Goal: Information Seeking & Learning: Check status

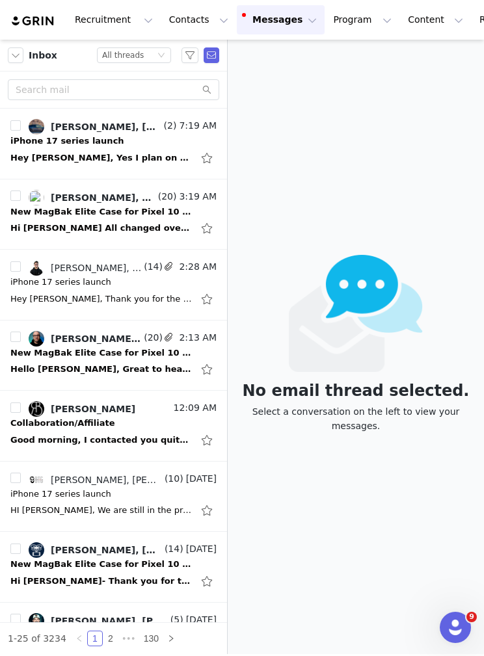
click at [128, 289] on div "Hey [PERSON_NAME], Thank you for the heads up on the camera button. I will make…" at bounding box center [113, 299] width 206 height 21
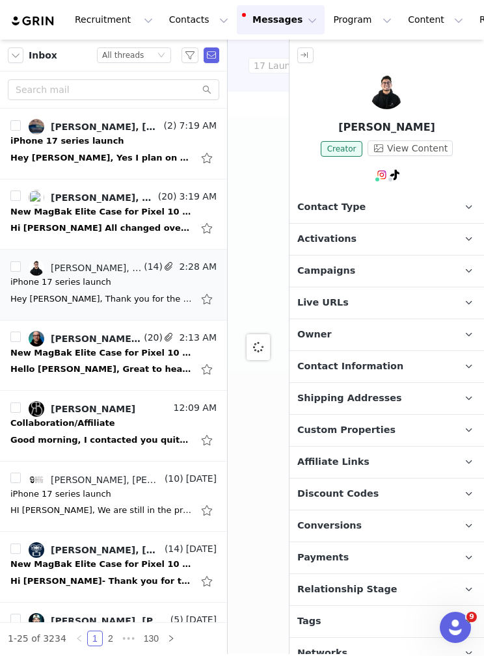
click at [308, 60] on button "button" at bounding box center [305, 55] width 16 height 16
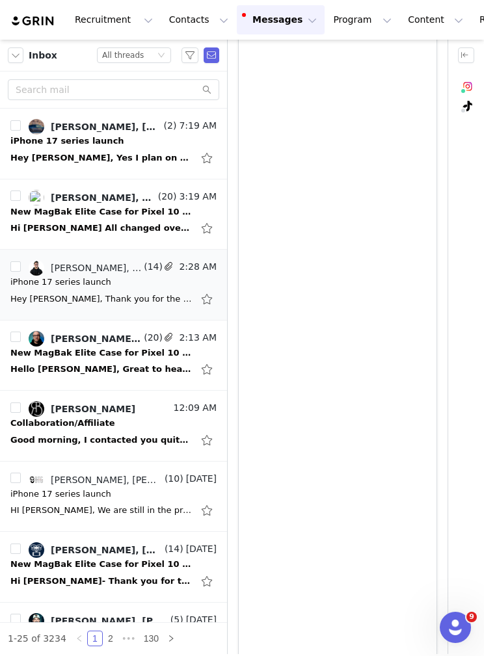
scroll to position [898, 0]
click at [427, 55] on p "Dashboard" at bounding box center [415, 58] width 49 height 14
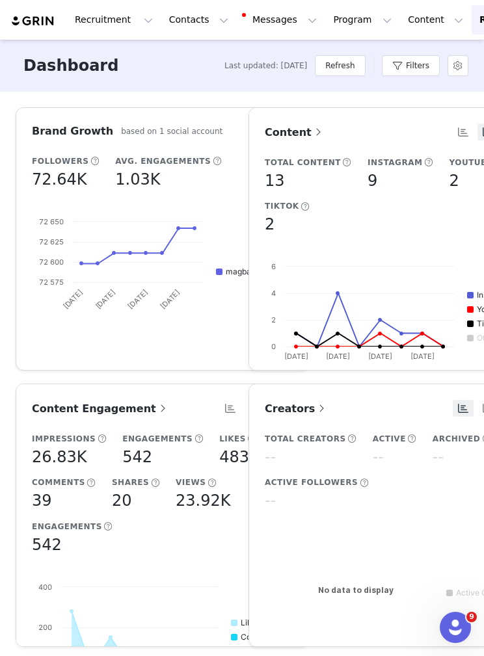
click at [347, 60] on button "Refresh" at bounding box center [340, 65] width 50 height 21
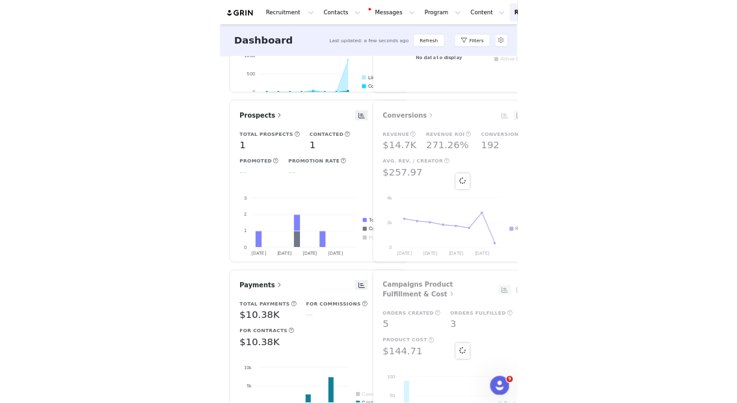
scroll to position [542, 0]
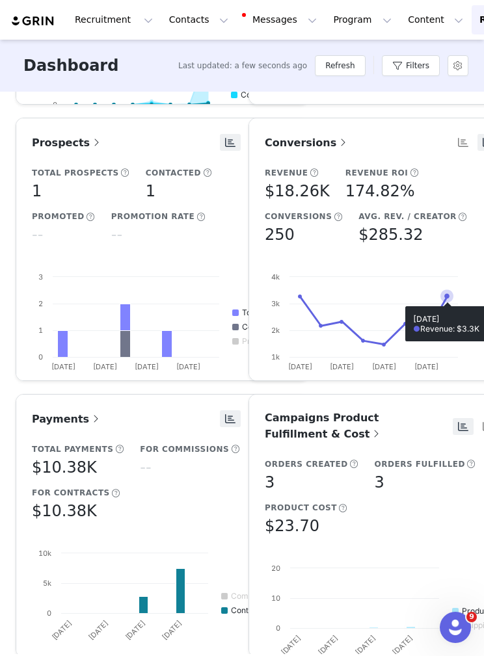
click at [449, 298] on icon at bounding box center [446, 295] width 13 height 13
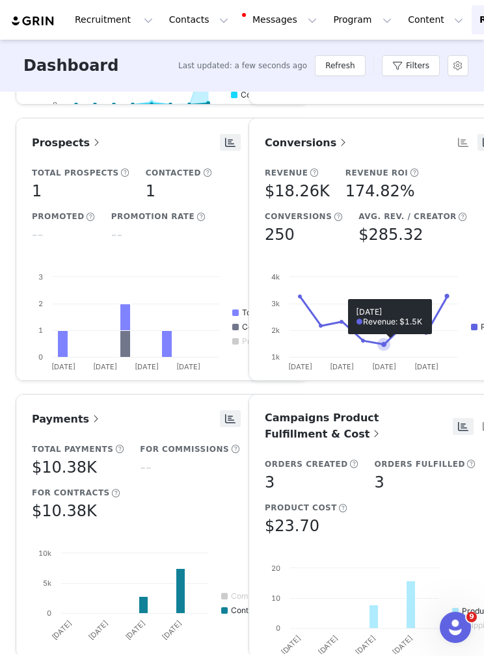
click at [384, 344] on icon at bounding box center [374, 320] width 148 height 48
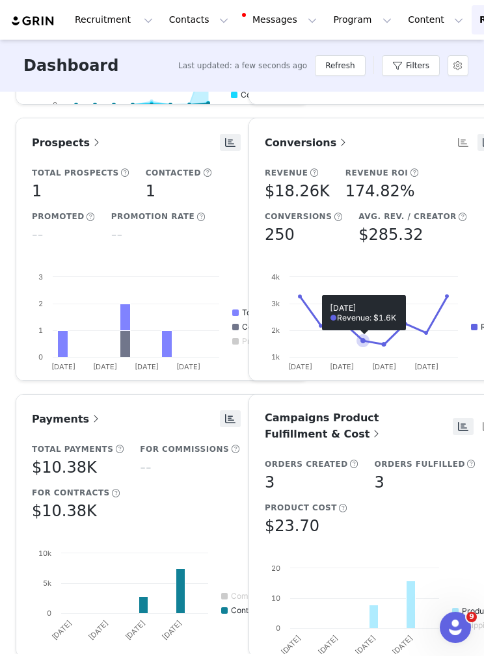
click at [361, 344] on icon at bounding box center [374, 320] width 148 height 48
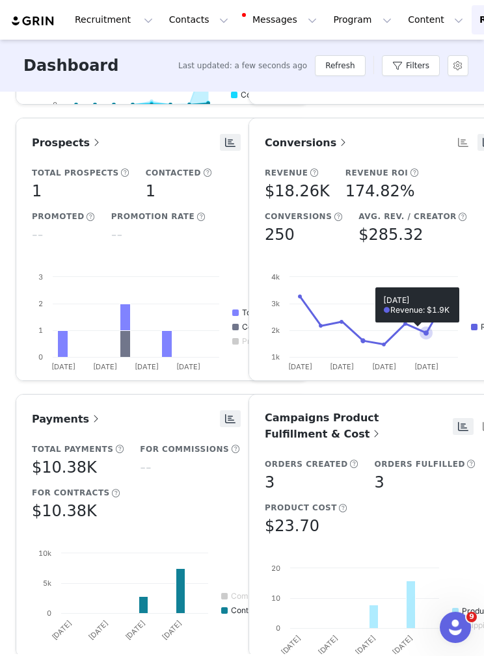
click at [426, 333] on icon at bounding box center [425, 332] width 5 height 5
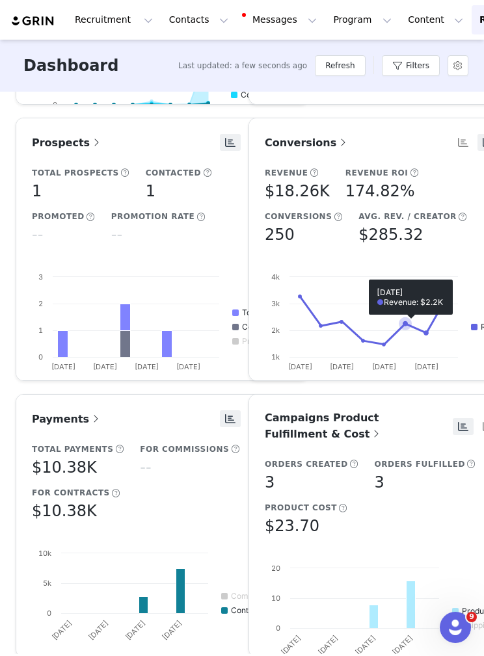
click at [402, 326] on icon at bounding box center [405, 323] width 13 height 13
click at [399, 319] on icon at bounding box center [405, 323] width 13 height 13
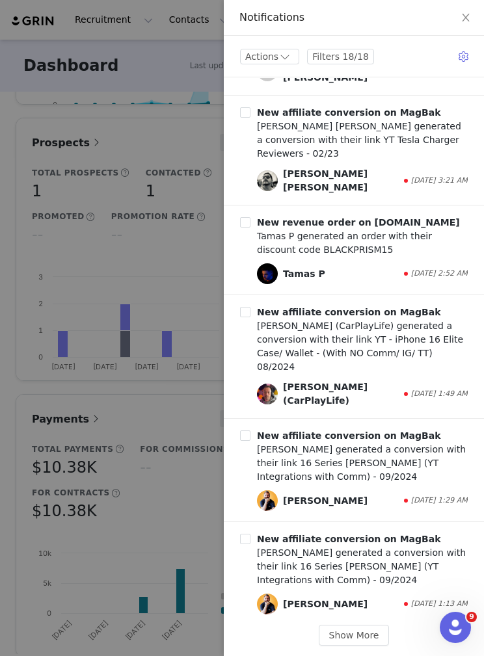
scroll to position [1981, 0]
